Goal: Task Accomplishment & Management: Check status

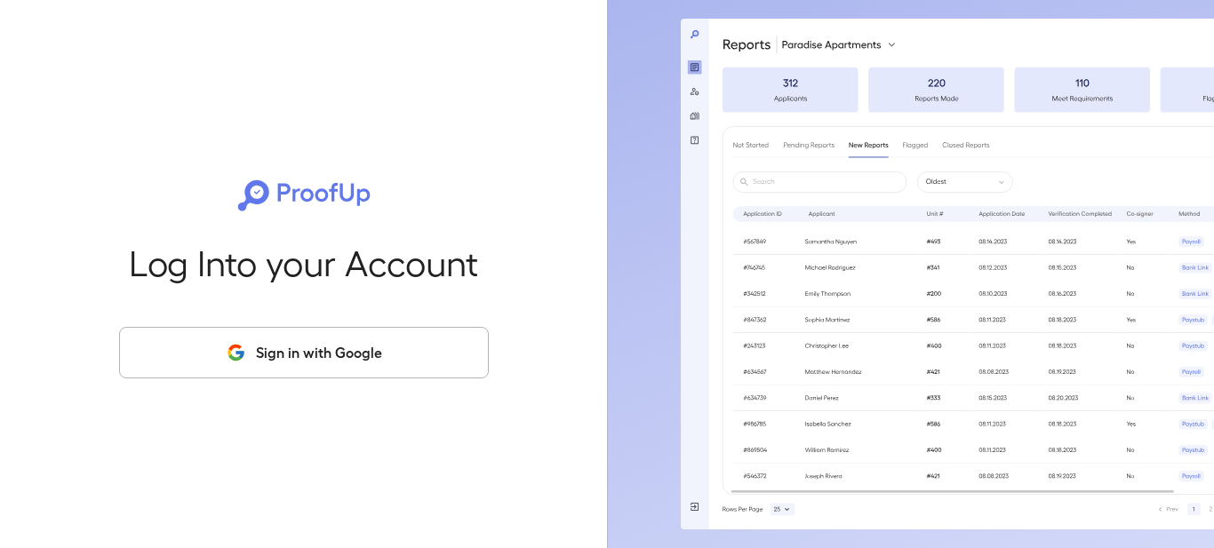
click at [366, 352] on button "Sign in with Google" at bounding box center [304, 353] width 370 height 52
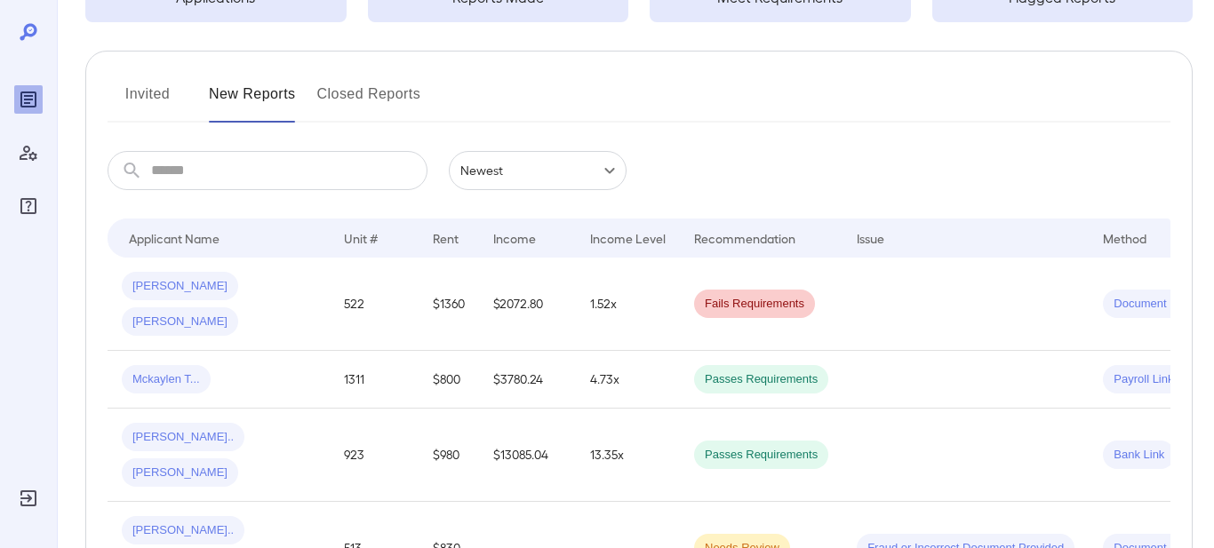
scroll to position [171, 0]
click at [283, 288] on div "[PERSON_NAME] [PERSON_NAME]" at bounding box center [219, 303] width 194 height 64
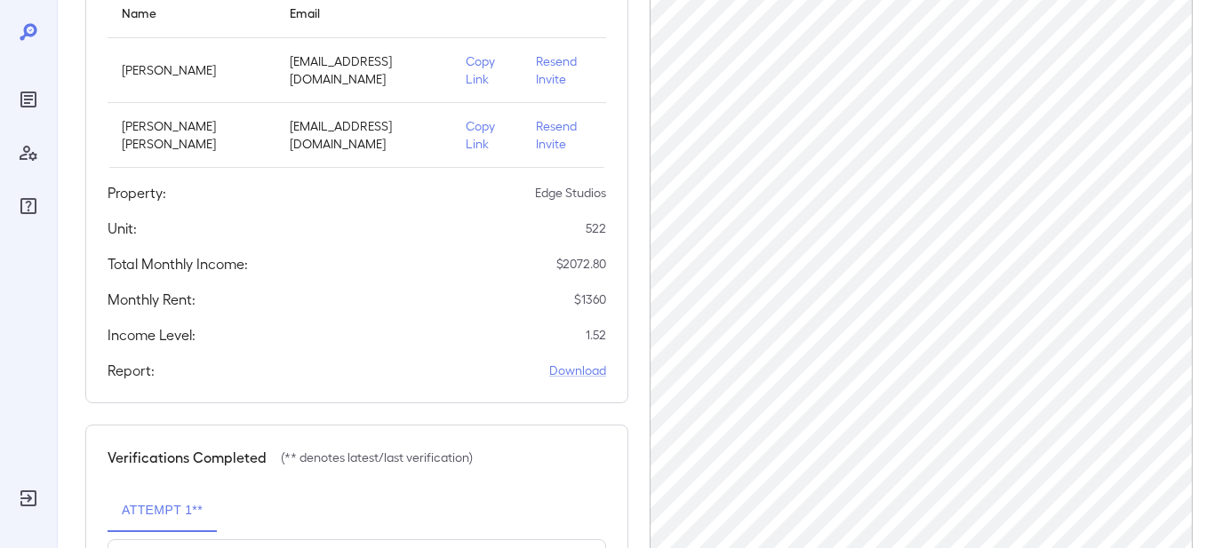
scroll to position [238, 0]
click at [547, 116] on p "Resend Invite" at bounding box center [564, 134] width 56 height 36
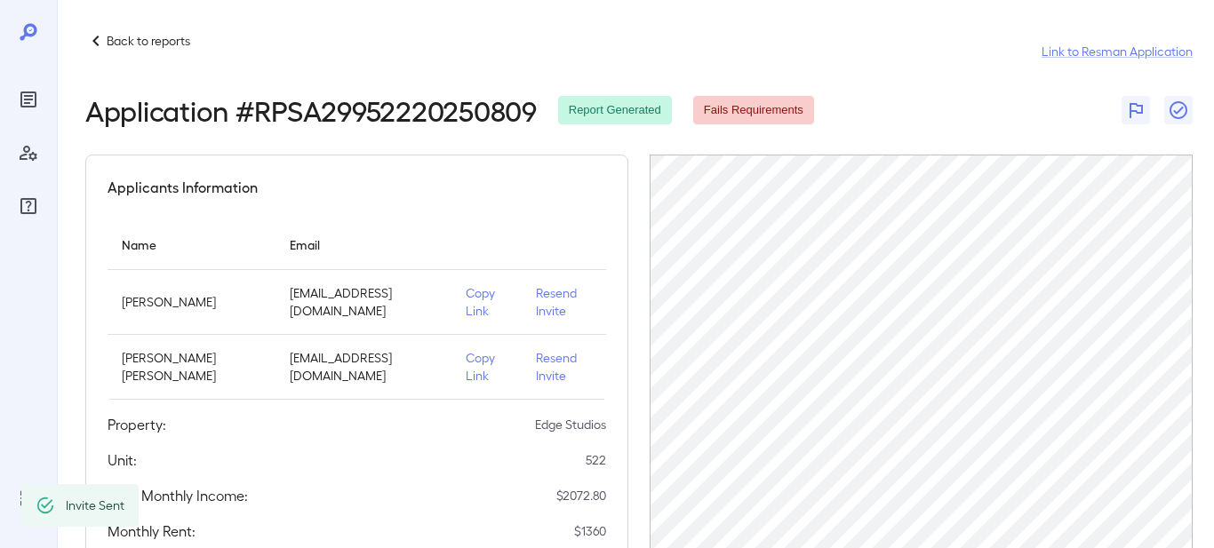
scroll to position [0, 0]
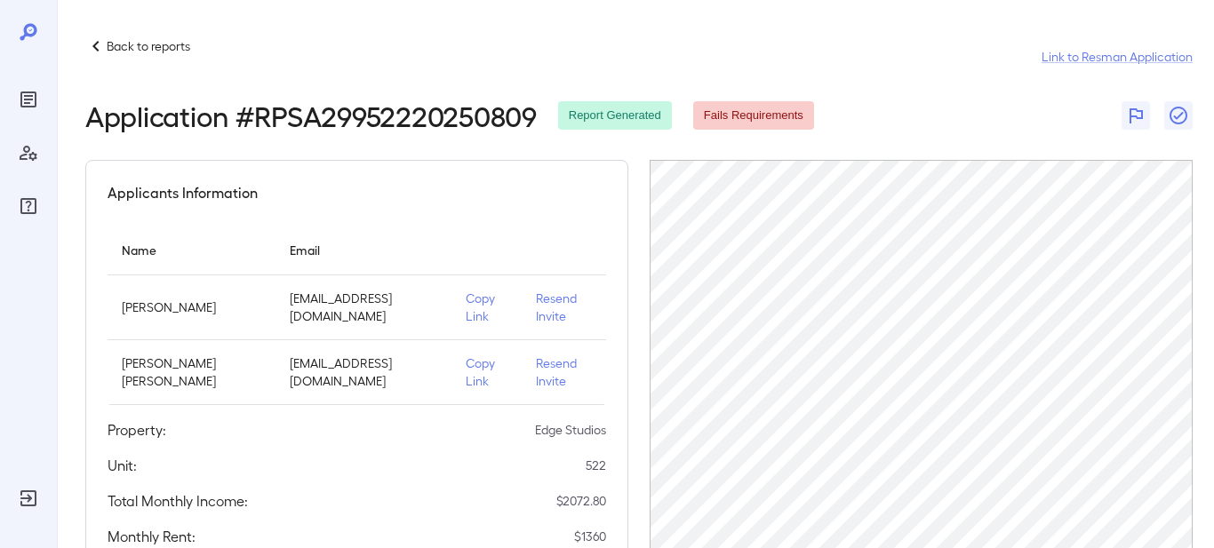
click at [548, 295] on p "Resend Invite" at bounding box center [564, 308] width 56 height 36
click at [20, 107] on icon "Reports" at bounding box center [28, 99] width 21 height 21
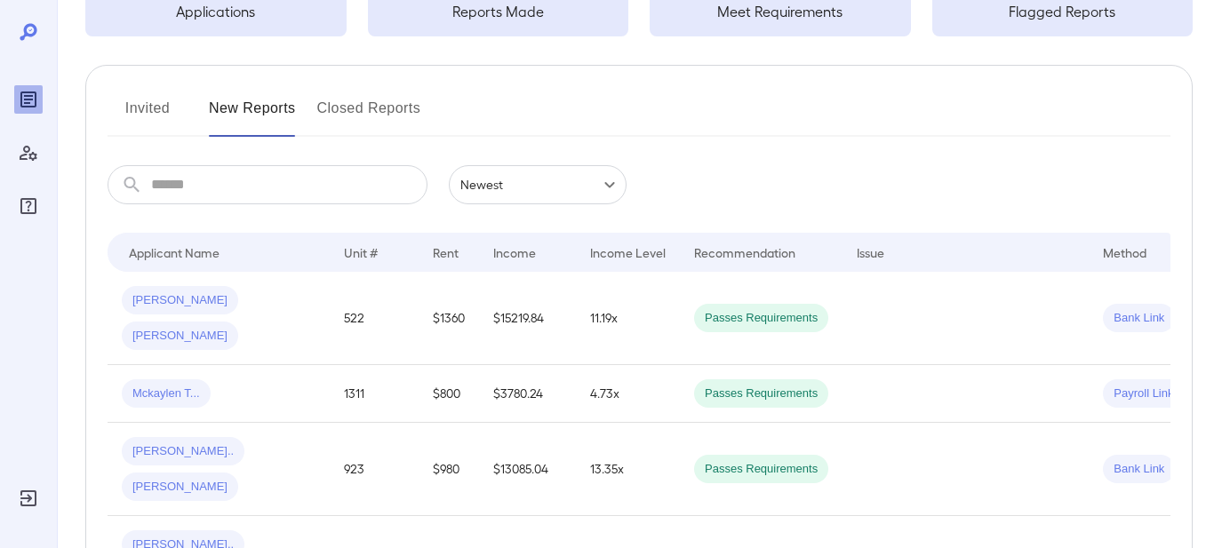
scroll to position [163, 0]
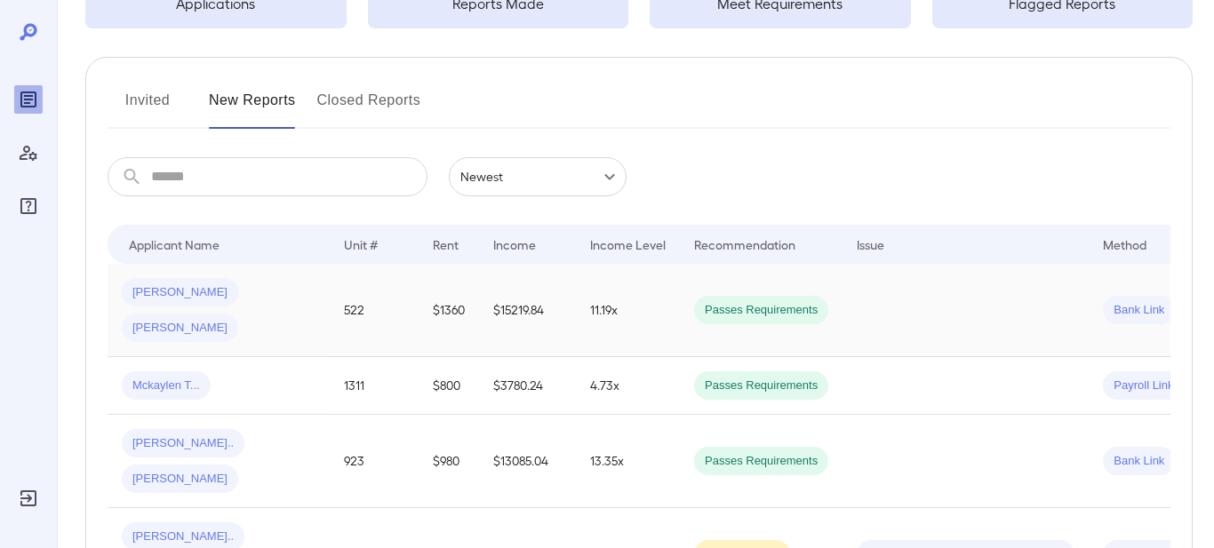
click at [267, 297] on div "[PERSON_NAME] [PERSON_NAME]" at bounding box center [219, 310] width 194 height 64
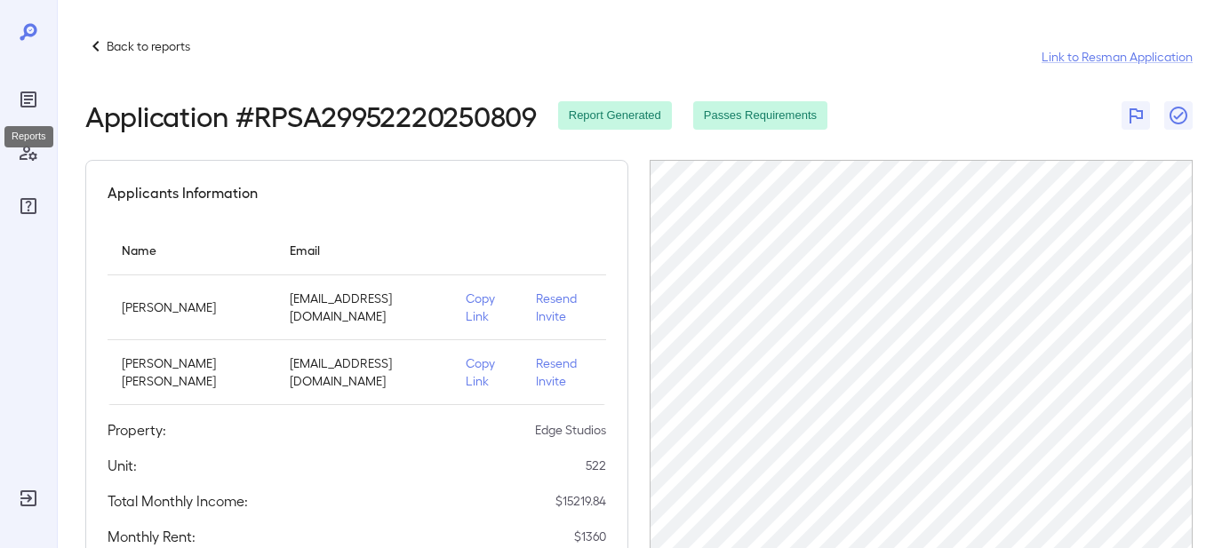
click at [22, 109] on icon "Reports" at bounding box center [28, 99] width 21 height 21
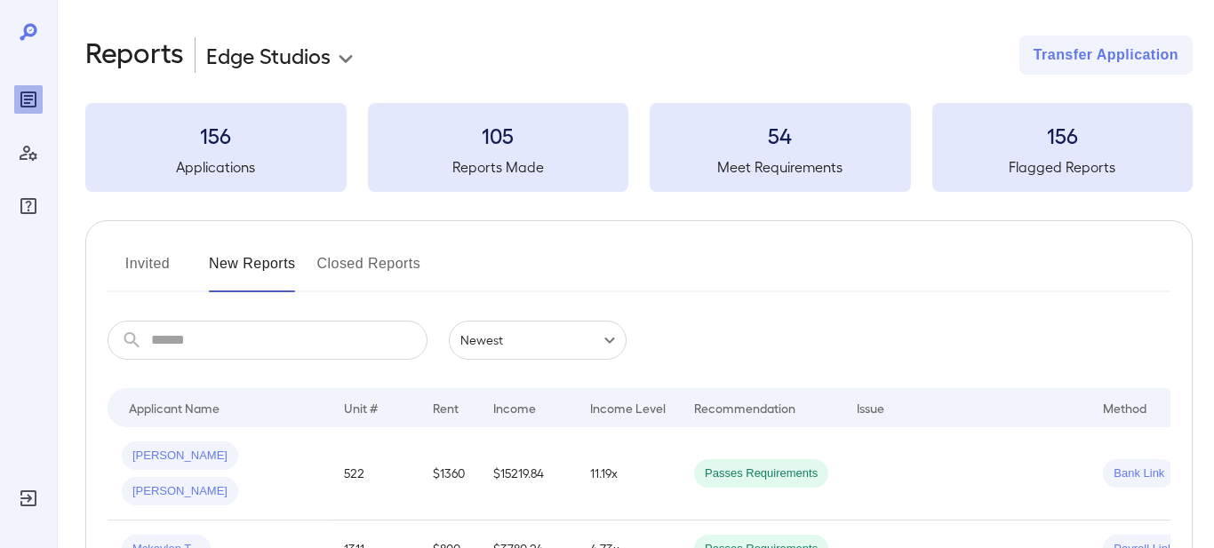
click at [142, 259] on button "Invited" at bounding box center [148, 271] width 80 height 43
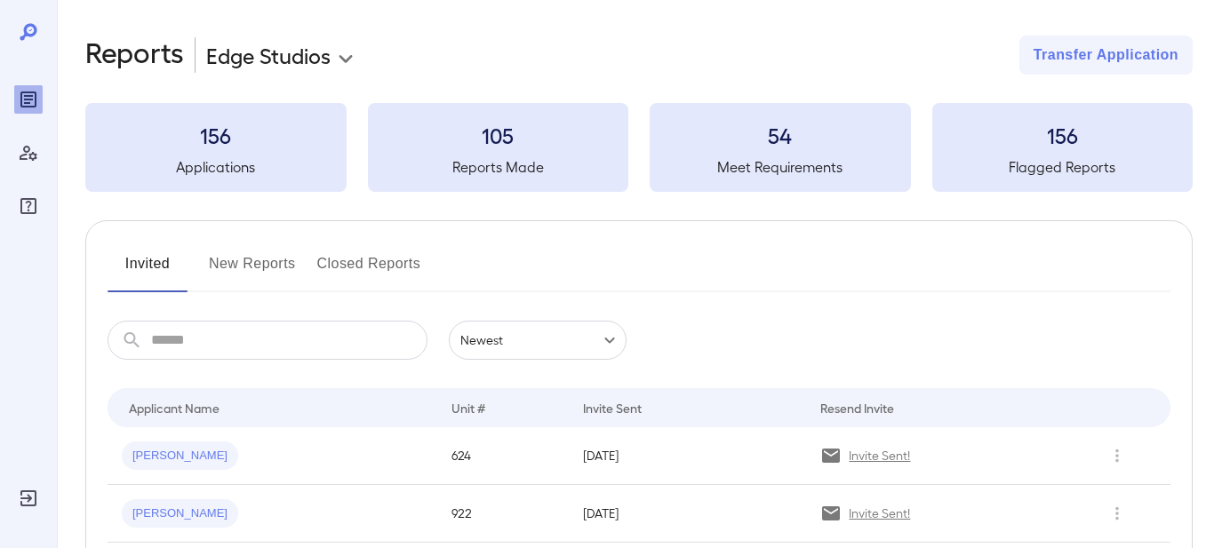
click at [279, 263] on button "New Reports" at bounding box center [252, 271] width 87 height 43
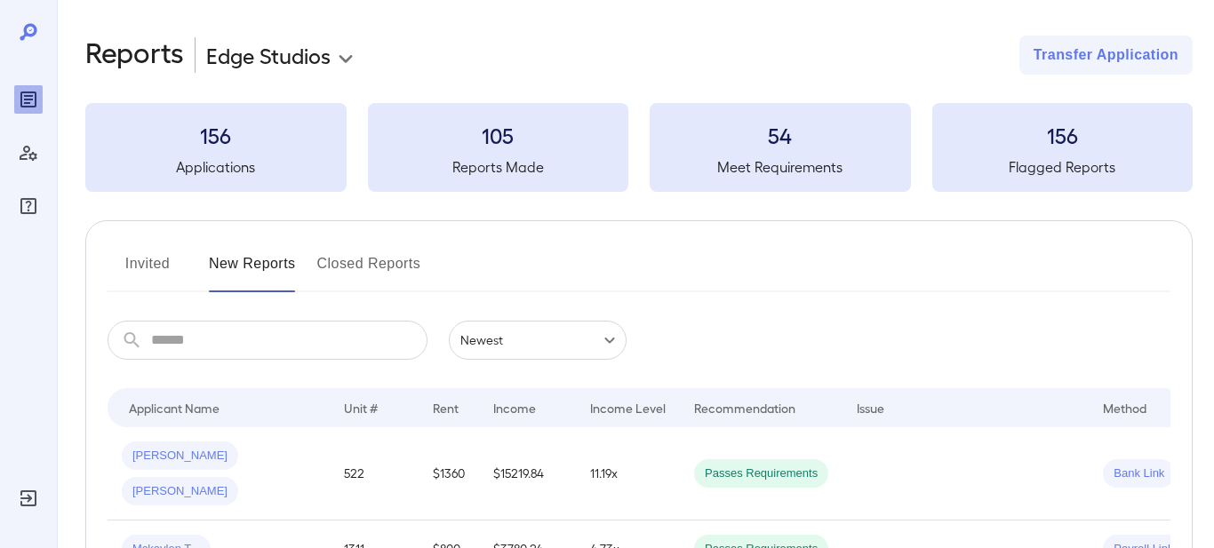
click at [159, 272] on button "Invited" at bounding box center [148, 271] width 80 height 43
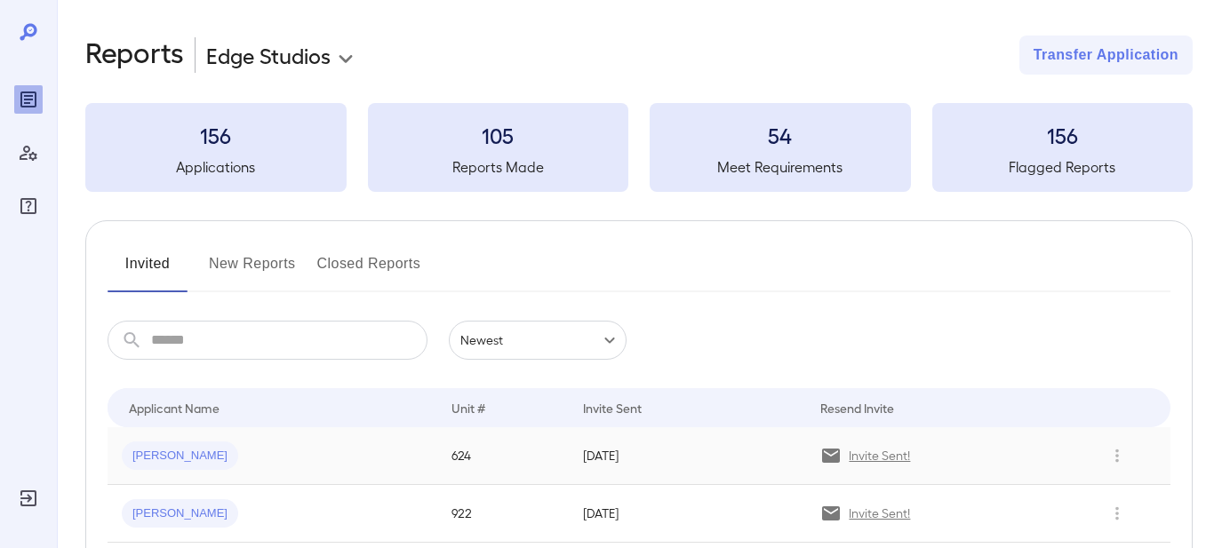
click at [360, 443] on div "[PERSON_NAME]" at bounding box center [272, 456] width 301 height 28
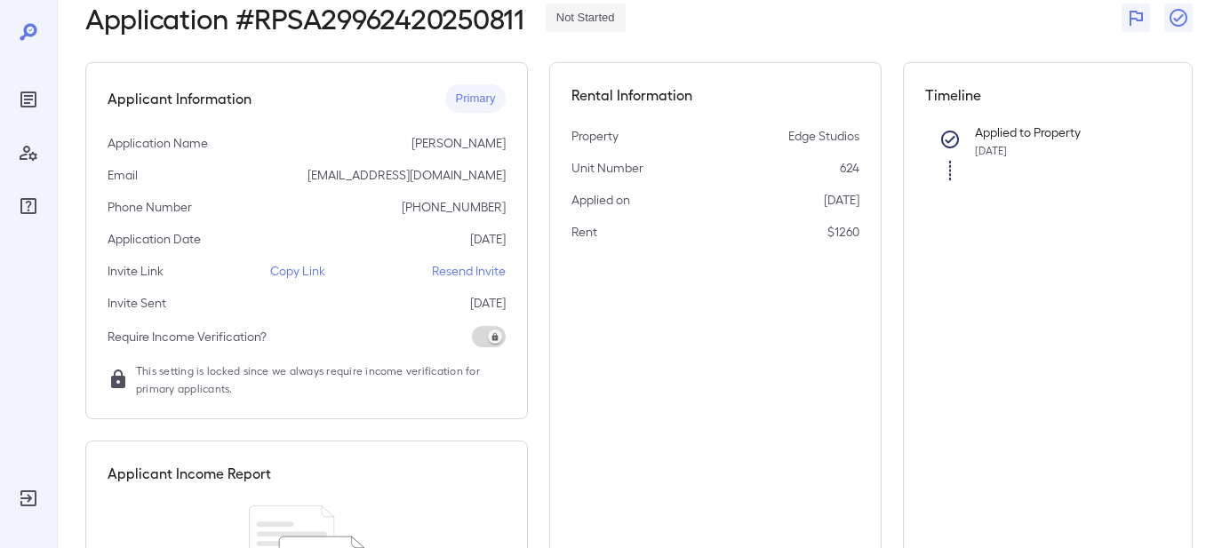
scroll to position [108, 0]
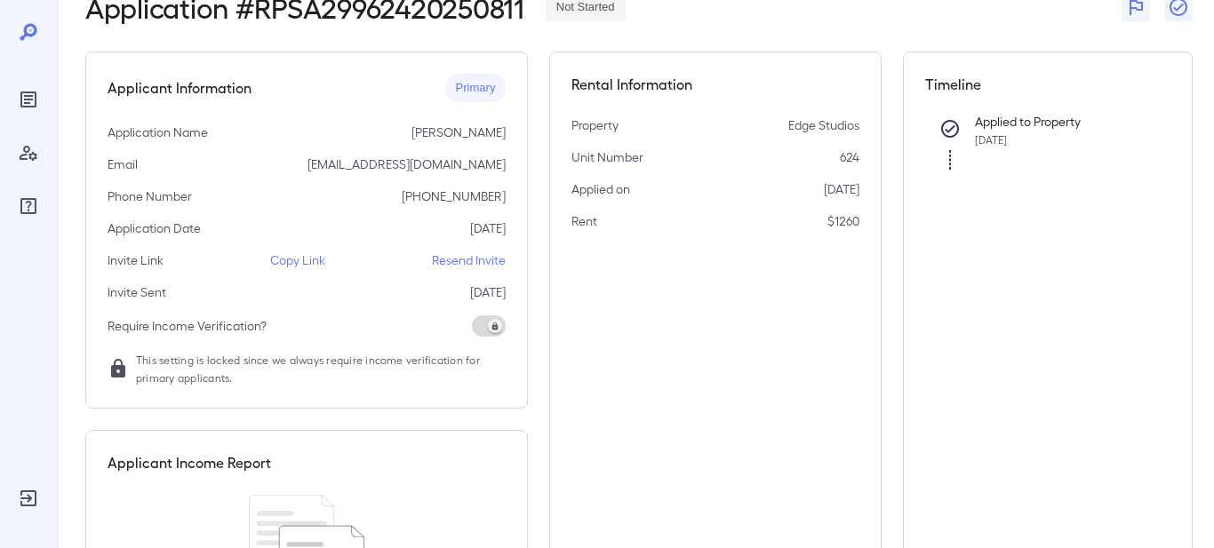
click at [305, 261] on p "Copy Link" at bounding box center [297, 260] width 55 height 18
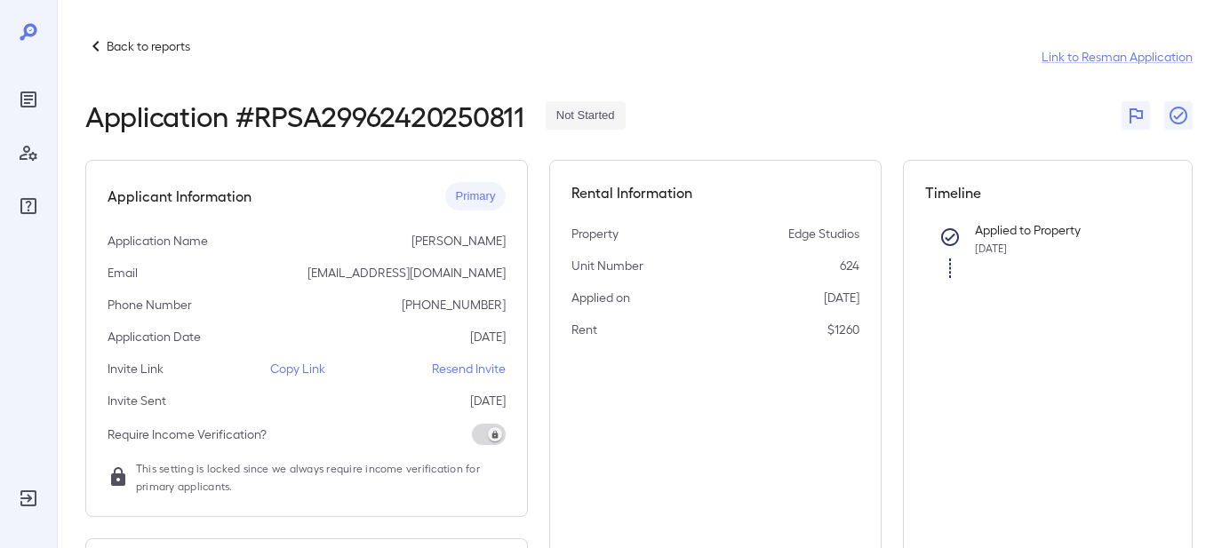
click at [107, 54] on p "Back to reports" at bounding box center [149, 46] width 84 height 18
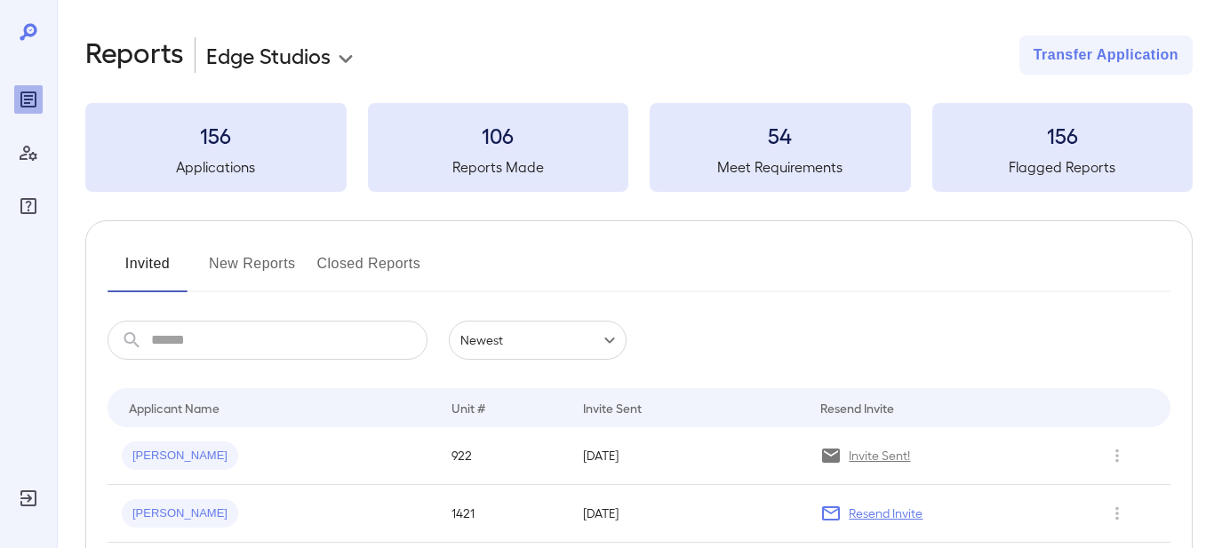
click at [252, 259] on button "New Reports" at bounding box center [252, 271] width 87 height 43
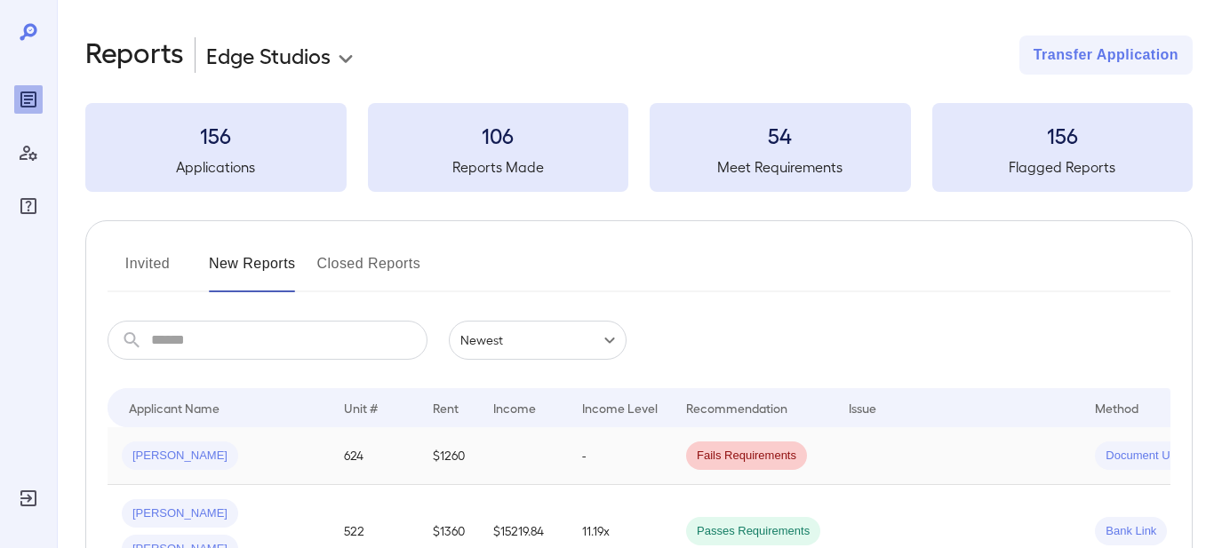
click at [254, 458] on div "[PERSON_NAME]" at bounding box center [219, 456] width 194 height 28
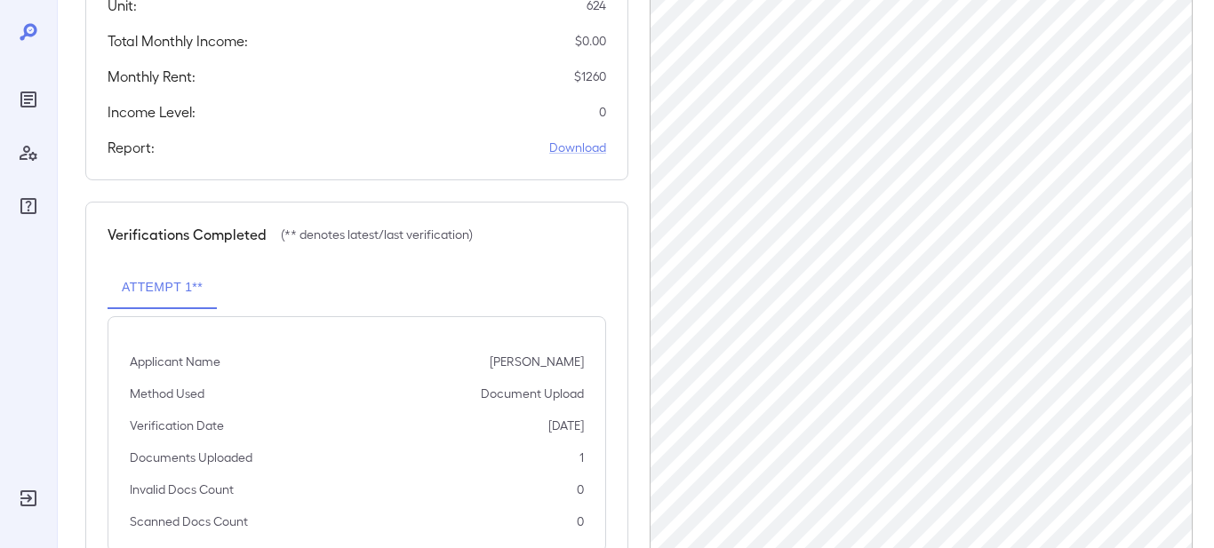
scroll to position [440, 0]
